Goal: Navigation & Orientation: Find specific page/section

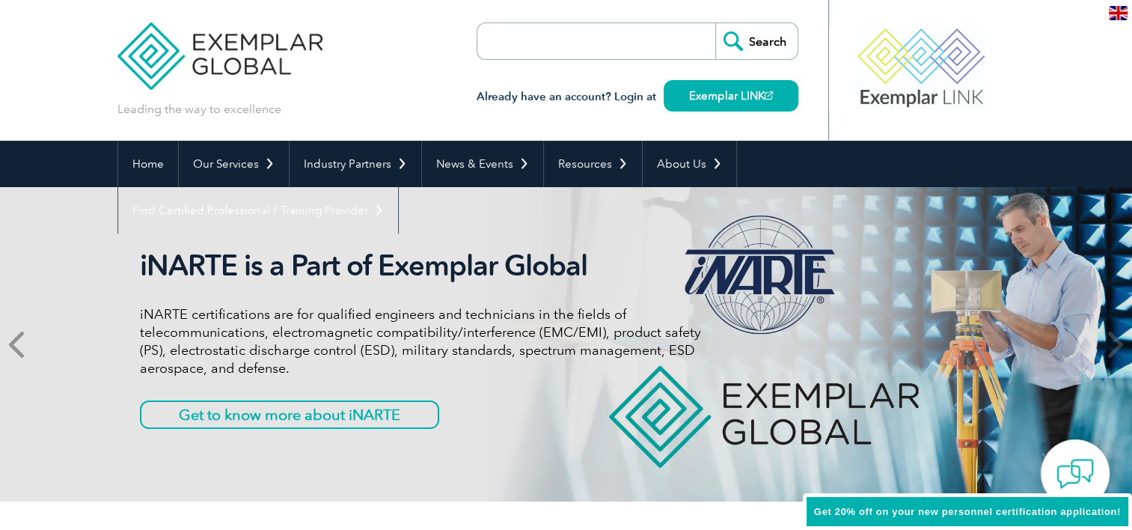
click at [29, 345] on span at bounding box center [18, 344] width 37 height 314
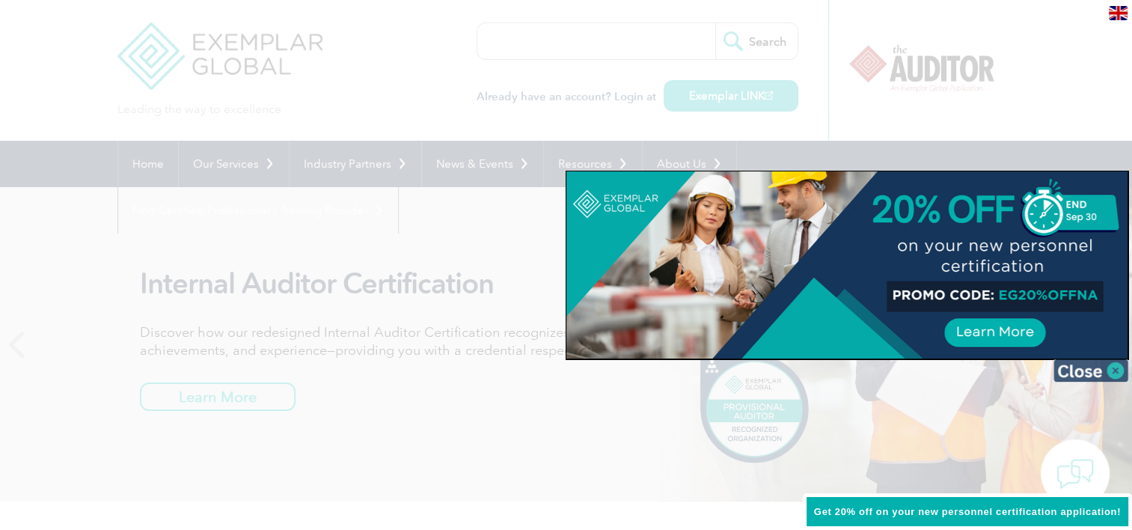
click at [1116, 379] on img at bounding box center [1090, 370] width 75 height 22
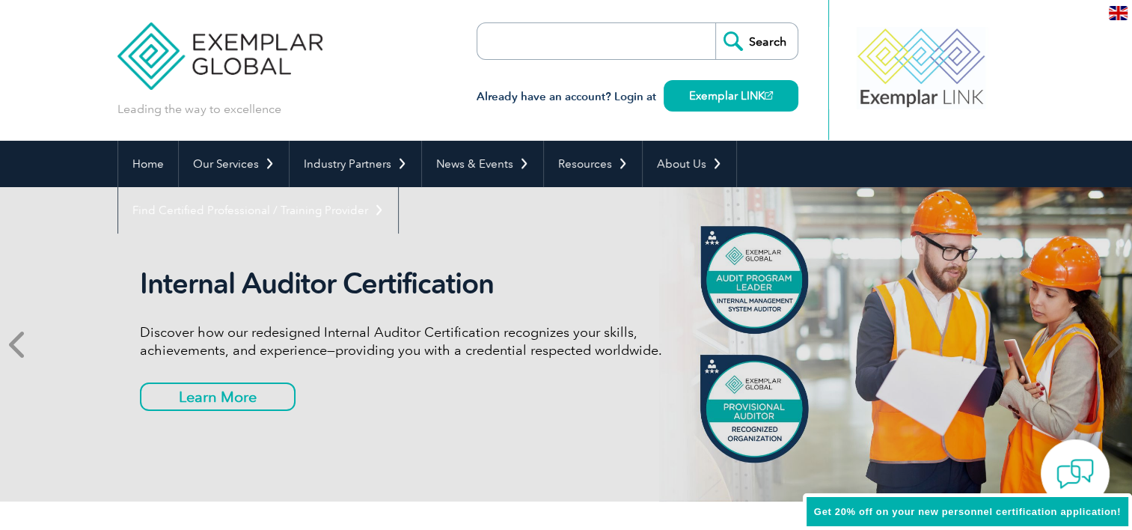
click at [4, 349] on span at bounding box center [18, 344] width 37 height 314
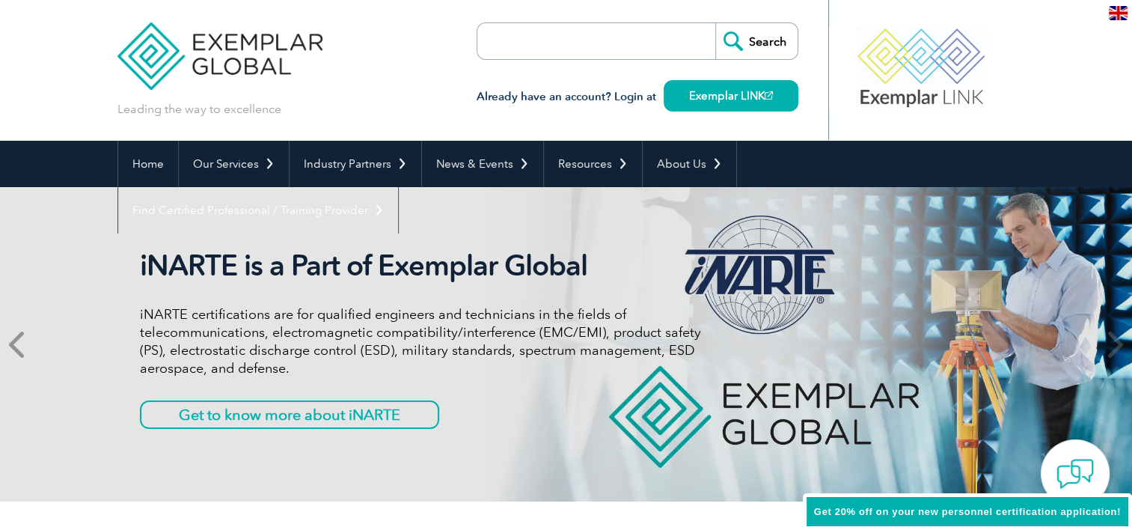
click at [4, 349] on span at bounding box center [18, 344] width 37 height 314
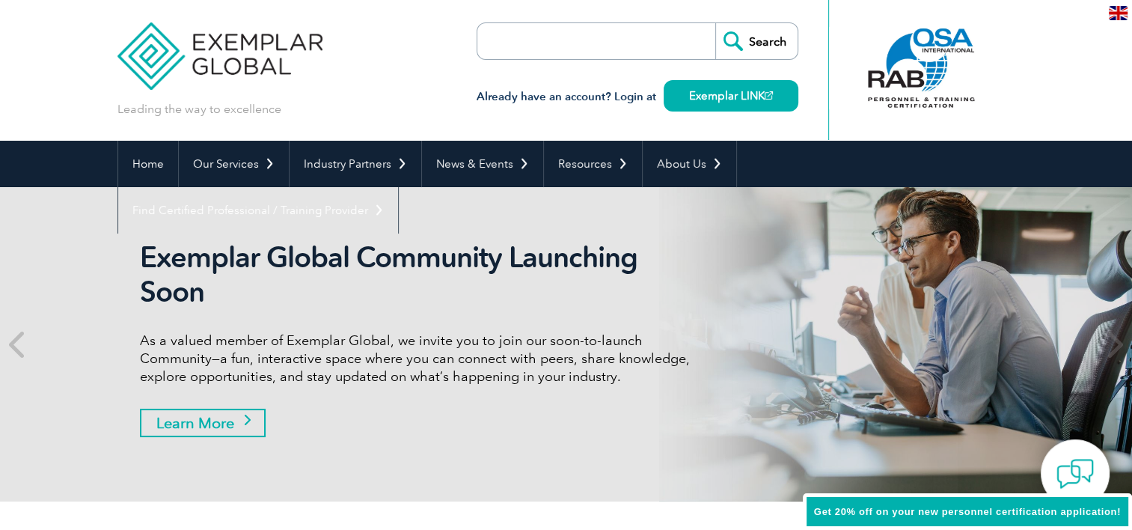
click at [209, 426] on link "Learn More" at bounding box center [203, 422] width 126 height 28
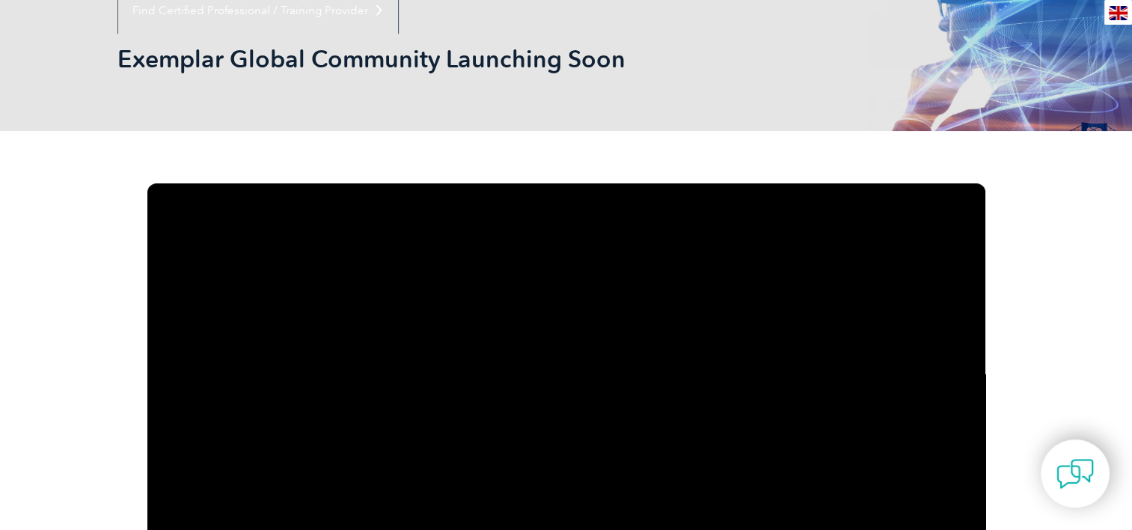
scroll to position [46, 0]
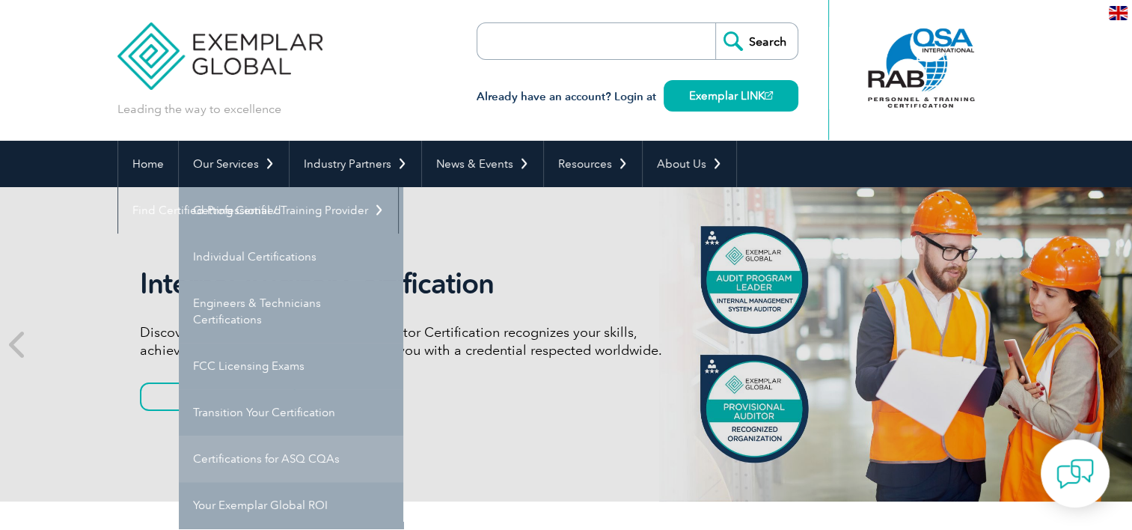
click at [289, 454] on link "Certifications for ASQ CQAs" at bounding box center [291, 458] width 224 height 46
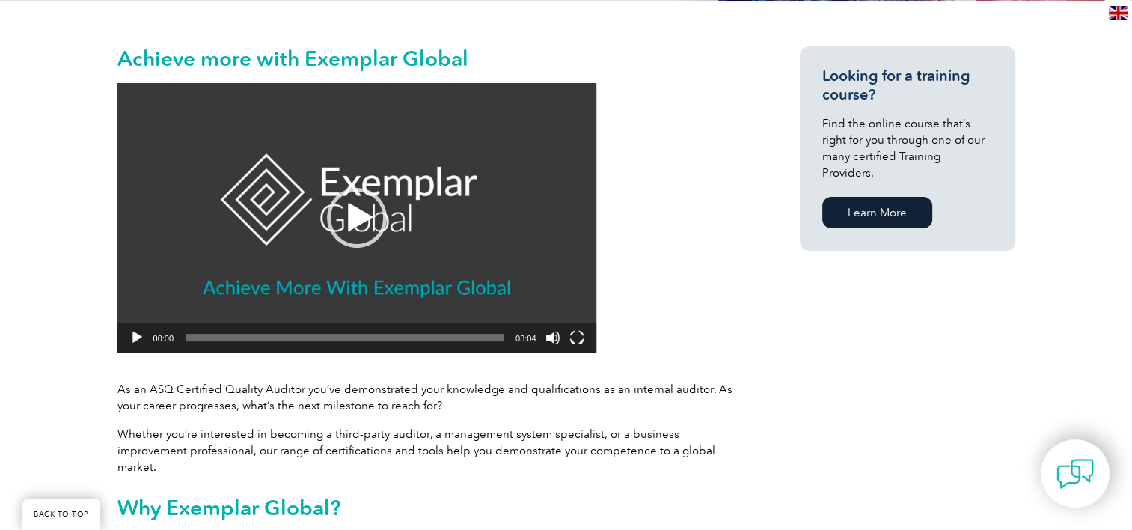
scroll to position [20, 0]
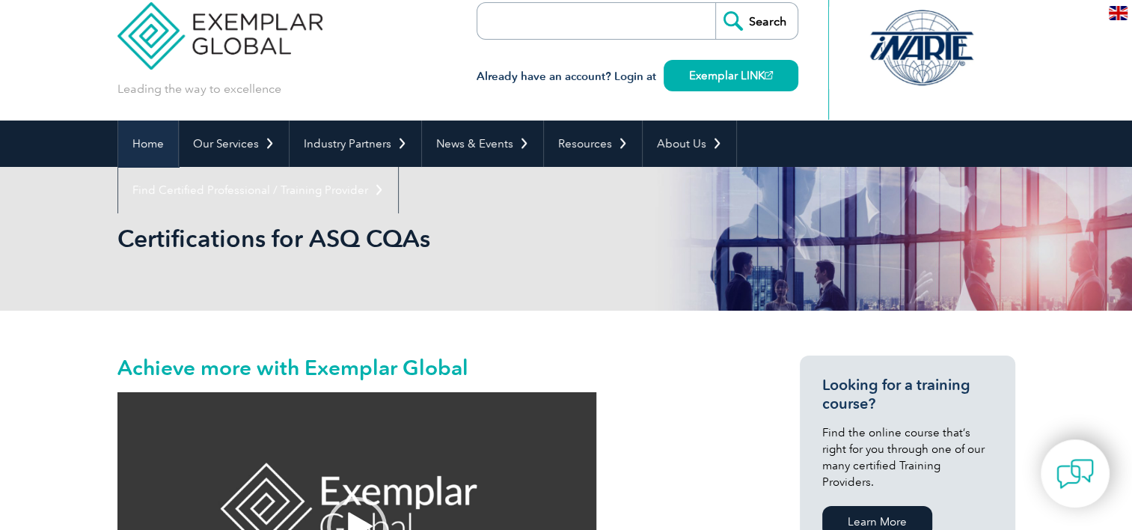
click at [156, 147] on link "Home" at bounding box center [148, 143] width 60 height 46
